Goal: Browse casually

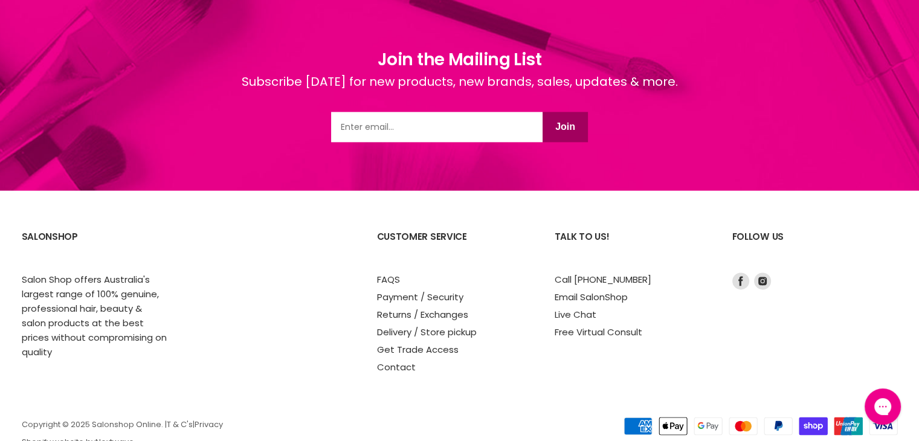
scroll to position [1632, 0]
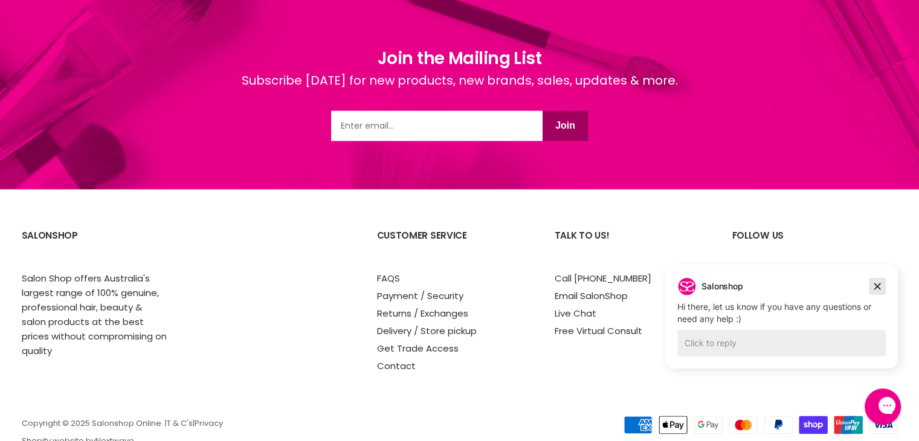
click at [879, 288] on icon "Dismiss campaign" at bounding box center [877, 286] width 7 height 7
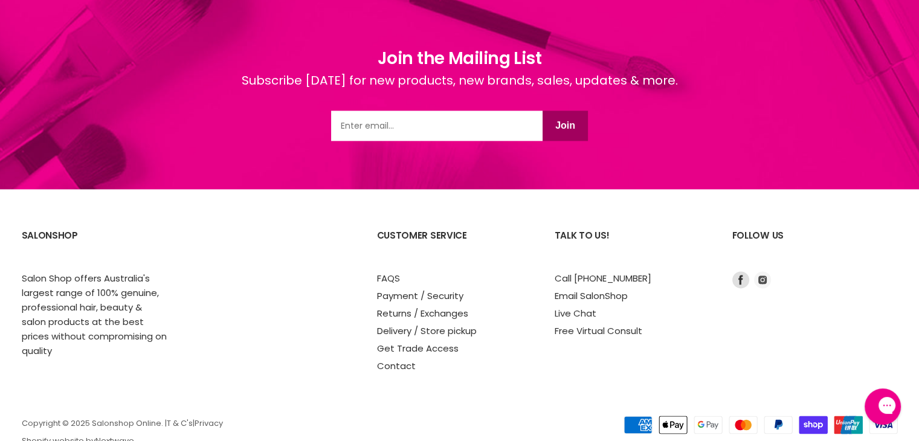
click at [771, 276] on link "Find us on Instagram" at bounding box center [763, 280] width 22 height 22
